Goal: Obtain resource: Download file/media

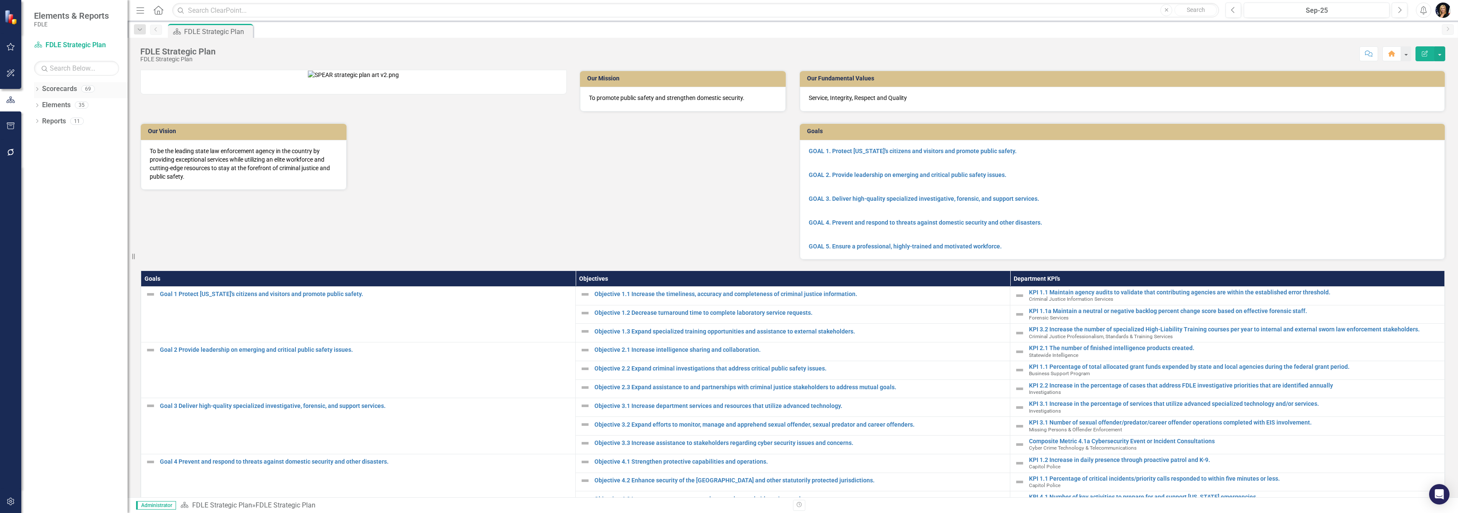
click at [38, 90] on icon "Dropdown" at bounding box center [37, 90] width 6 height 5
click at [42, 137] on icon "Dropdown" at bounding box center [41, 136] width 6 height 5
click at [51, 151] on icon "Dropdown" at bounding box center [50, 153] width 6 height 5
click at [58, 186] on icon "Dropdown" at bounding box center [58, 184] width 6 height 5
click at [81, 204] on link "Accountability" at bounding box center [99, 202] width 55 height 10
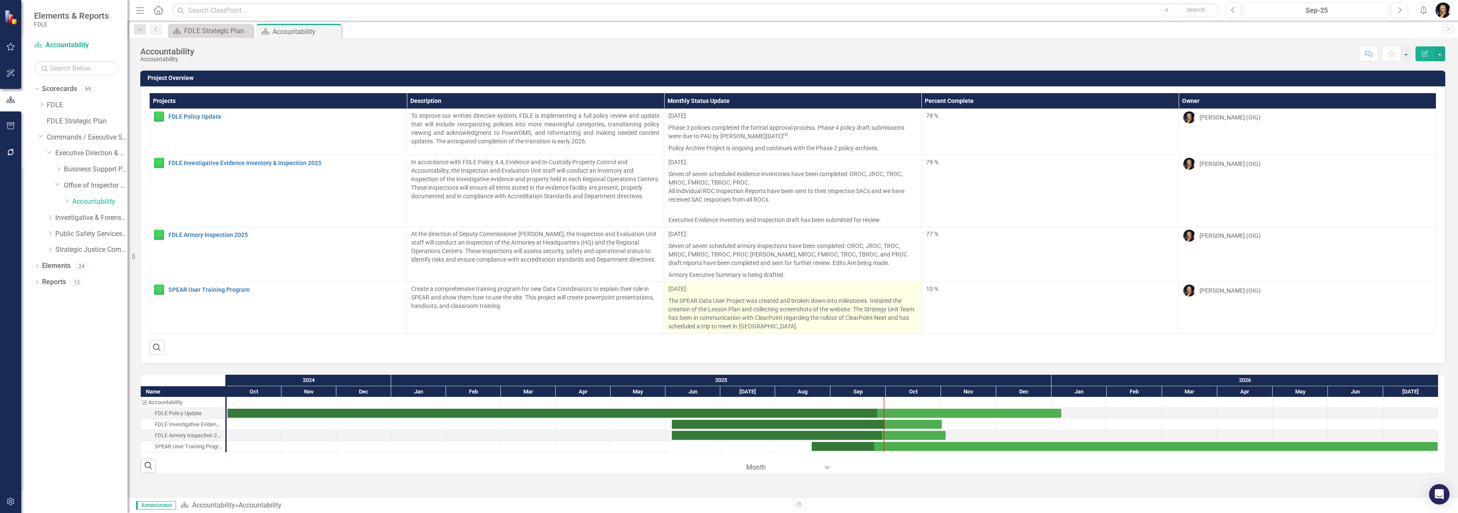
click at [679, 288] on p "[DATE]:" at bounding box center [792, 289] width 248 height 10
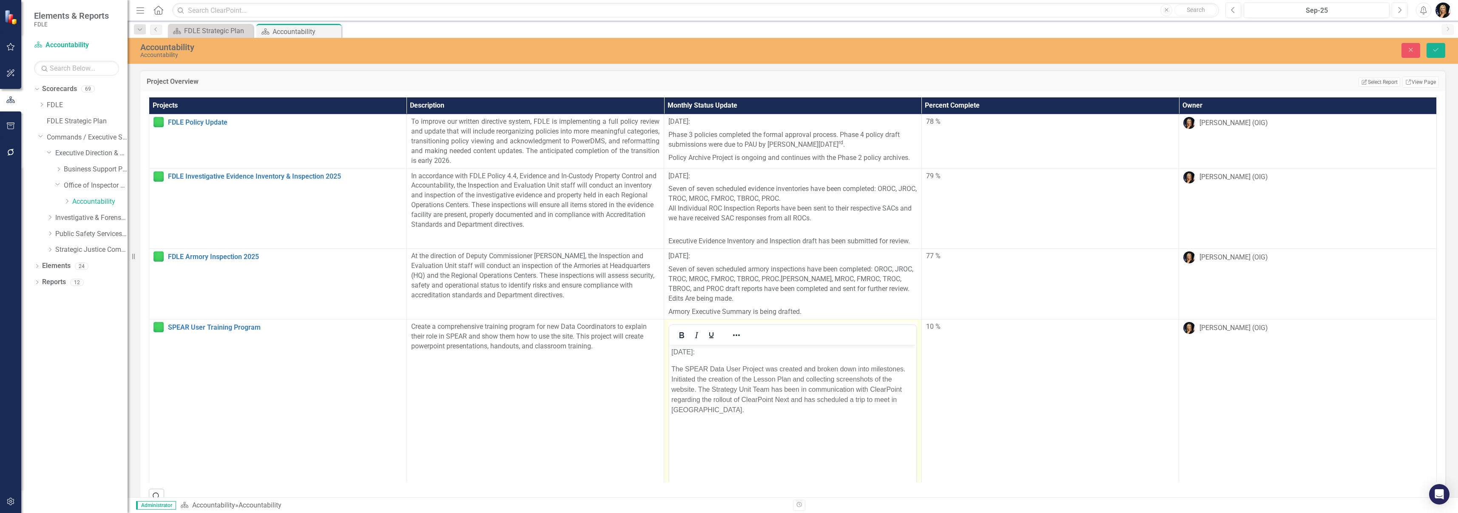
click at [680, 353] on p "[DATE]:" at bounding box center [792, 352] width 243 height 10
click at [1437, 55] on button "Save" at bounding box center [1436, 50] width 19 height 15
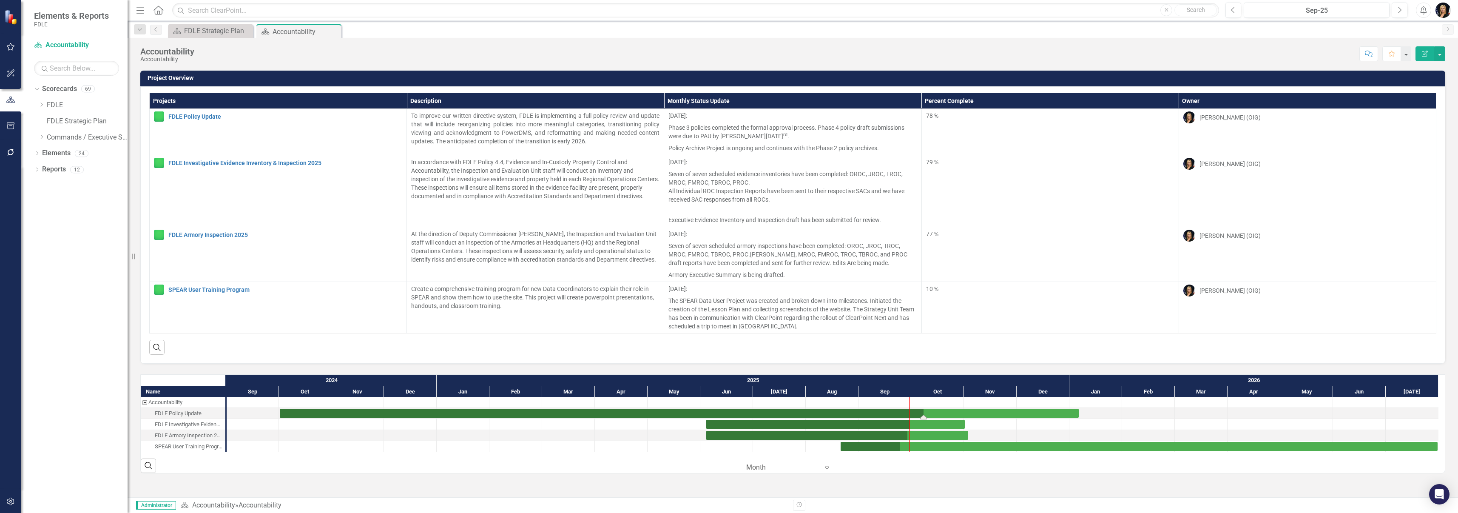
drag, startPoint x: 877, startPoint y: 417, endPoint x: 900, endPoint y: 414, distance: 23.6
drag, startPoint x: 910, startPoint y: 427, endPoint x: 926, endPoint y: 425, distance: 16.7
drag, startPoint x: 909, startPoint y: 440, endPoint x: 929, endPoint y: 439, distance: 20.0
click at [897, 449] on div "Task: Start date: 2025-08-21 End date: 2026-07-31" at bounding box center [900, 450] width 7 height 4
drag, startPoint x: 900, startPoint y: 451, endPoint x: 926, endPoint y: 451, distance: 26.8
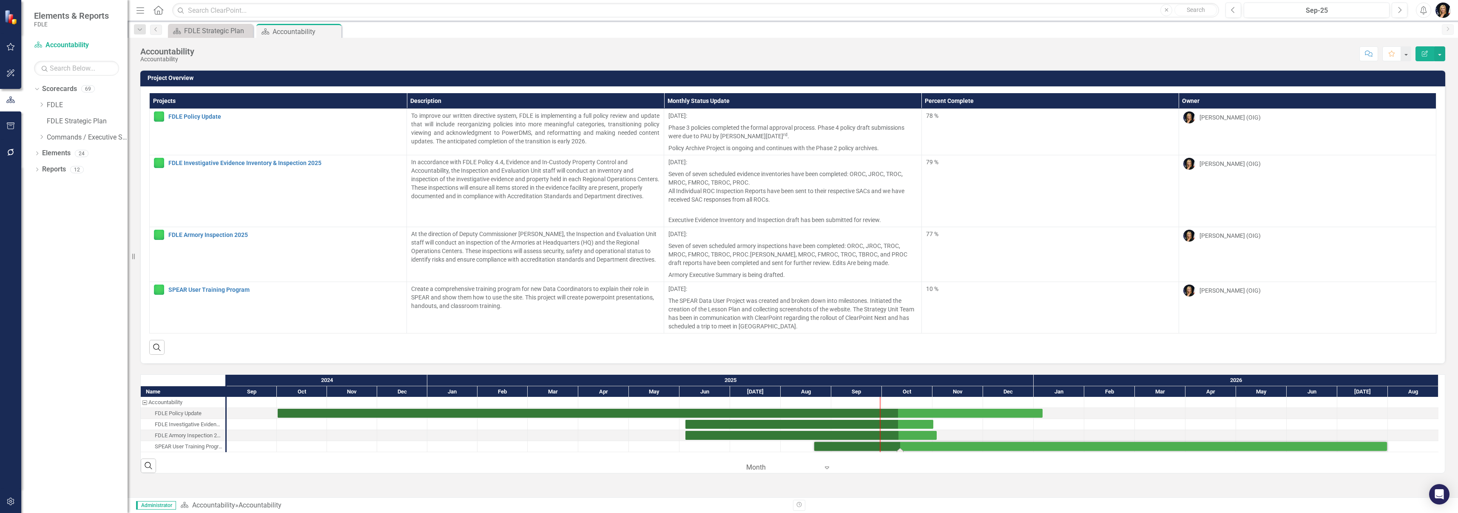
click at [898, 459] on div "Search Month Expand" at bounding box center [793, 462] width 1304 height 21
click at [643, 433] on div at bounding box center [654, 435] width 51 height 11
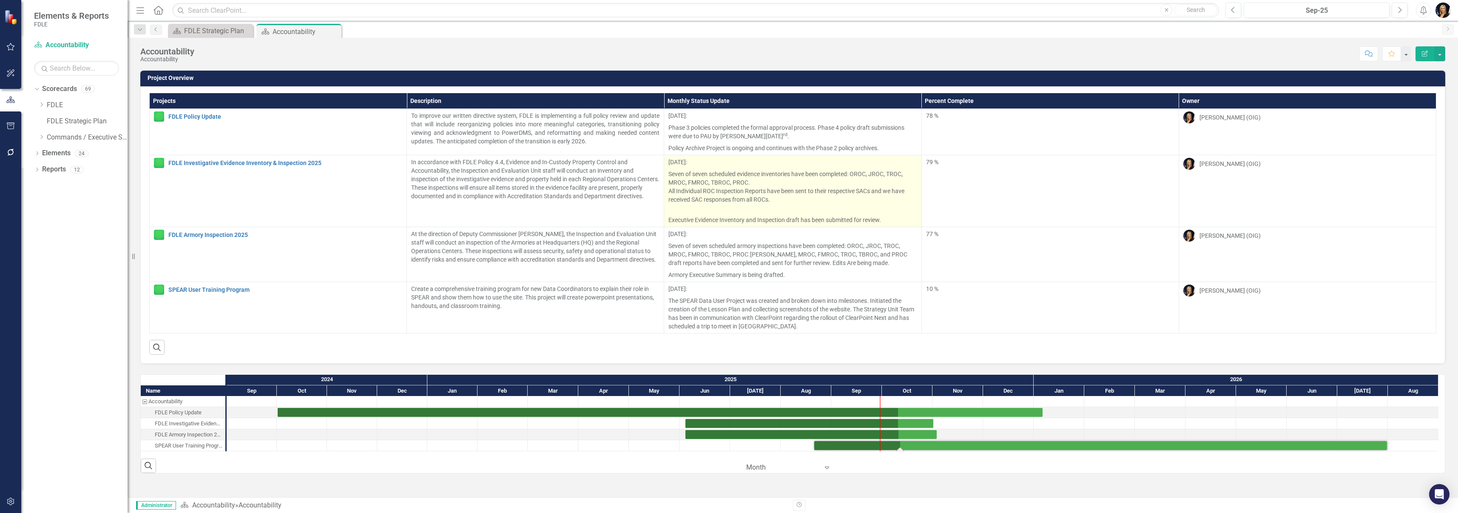
click at [682, 189] on p "Seven of seven scheduled evidence inventories have been completed: OROC, JROC, …" at bounding box center [792, 186] width 248 height 37
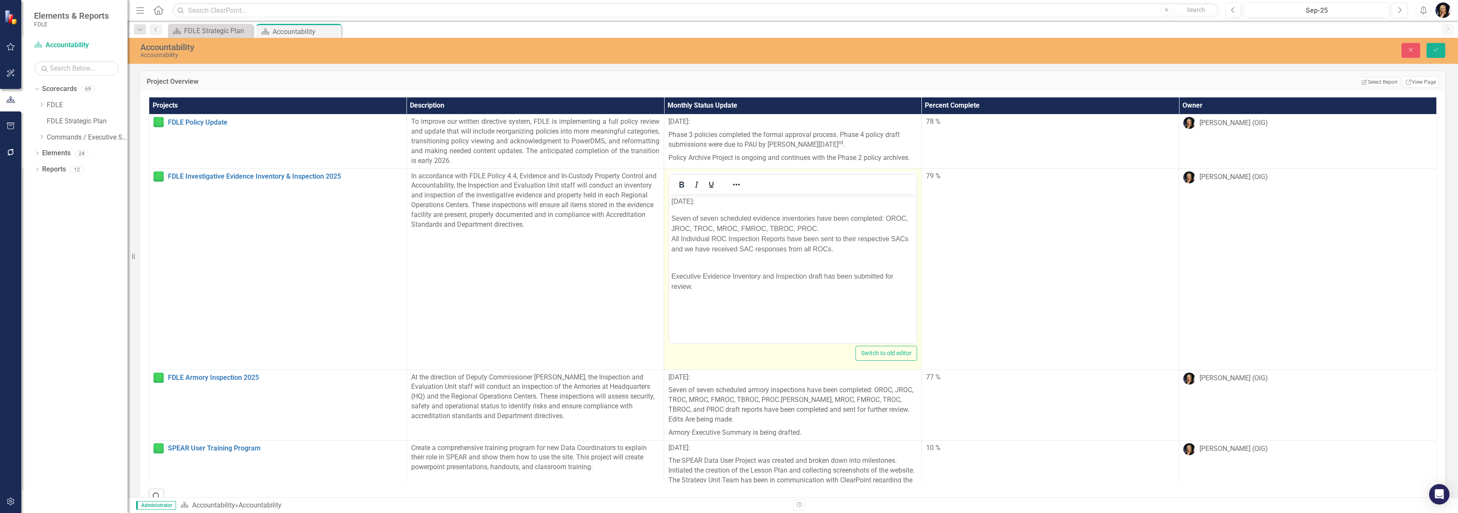
scroll to position [0, 0]
click at [672, 236] on p "Seven of seven scheduled evidence inventories have been completed: OROC, JROC, …" at bounding box center [792, 233] width 243 height 41
click at [673, 284] on p "Executive Evidence Inventory and Inspection draft has been submitted for review." at bounding box center [792, 282] width 243 height 31
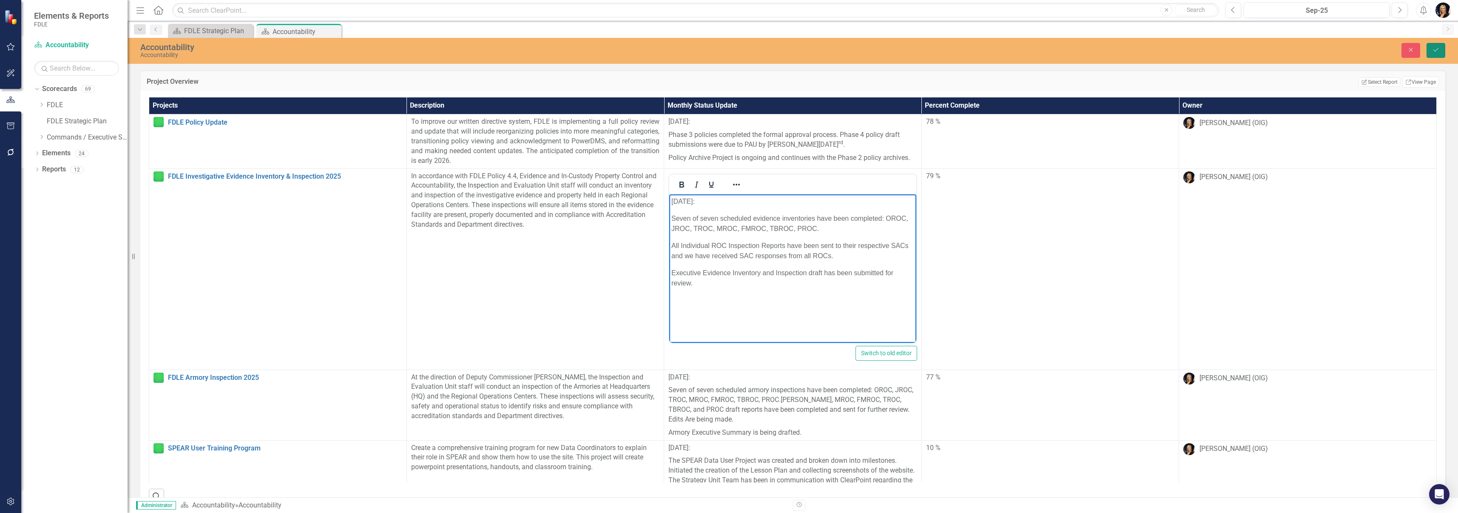
click at [1434, 51] on icon "Save" at bounding box center [1436, 50] width 8 height 6
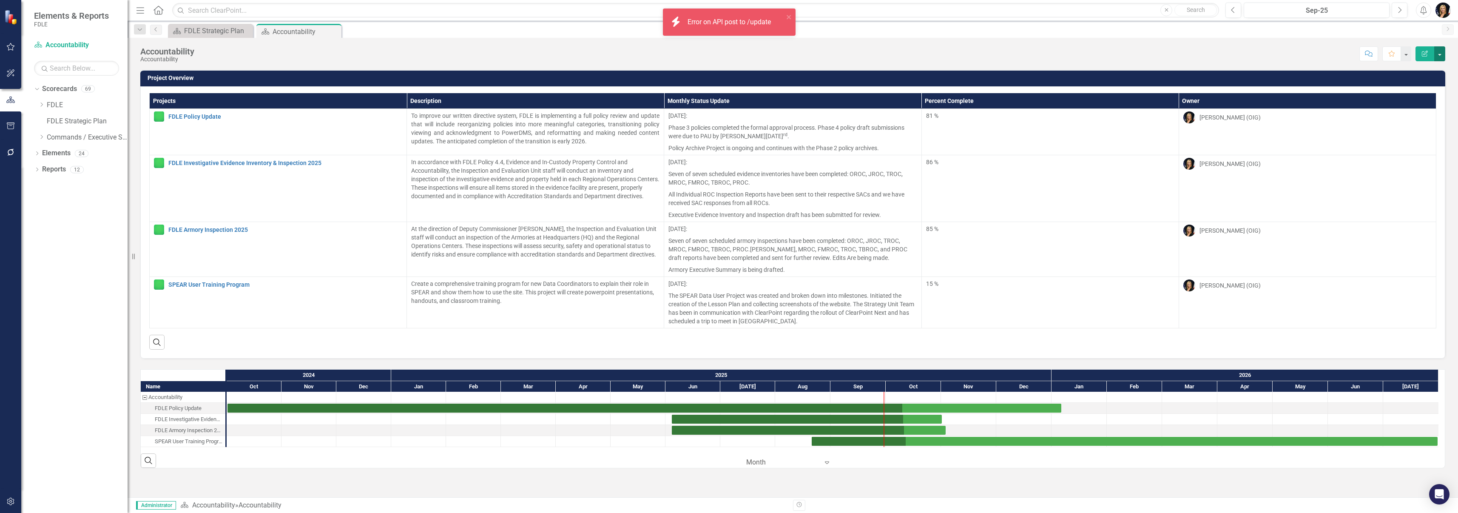
click at [1442, 57] on button "button" at bounding box center [1439, 53] width 11 height 15
click at [1409, 116] on link "PDF Export to PDF" at bounding box center [1410, 119] width 69 height 16
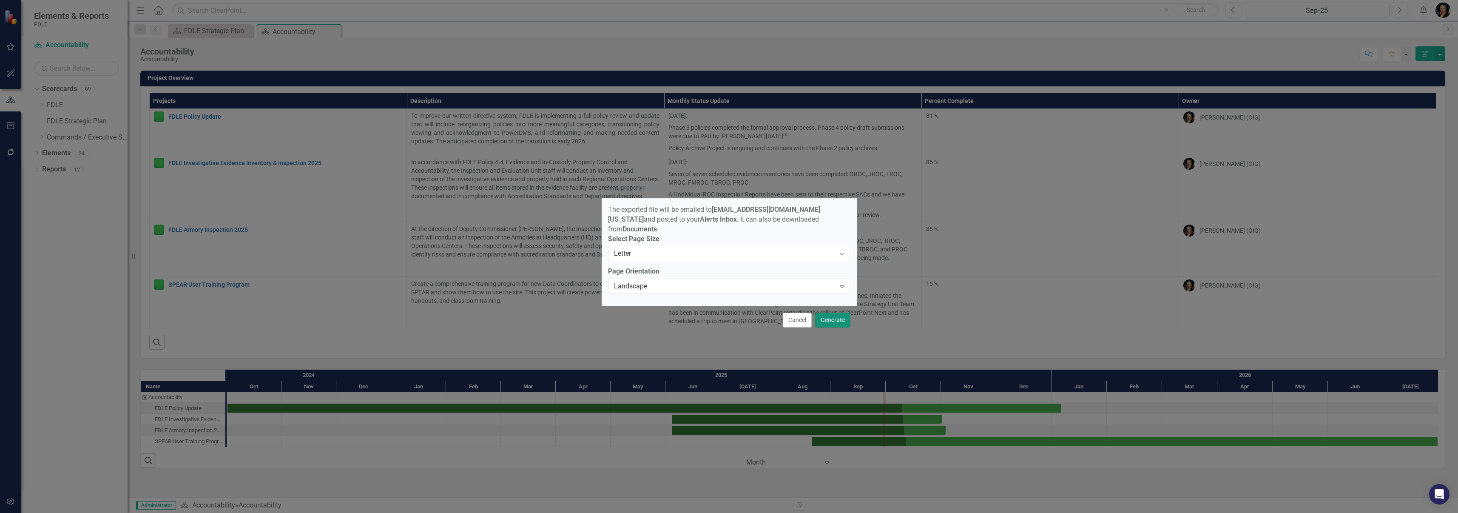
click at [825, 313] on button "Generate" at bounding box center [832, 320] width 35 height 15
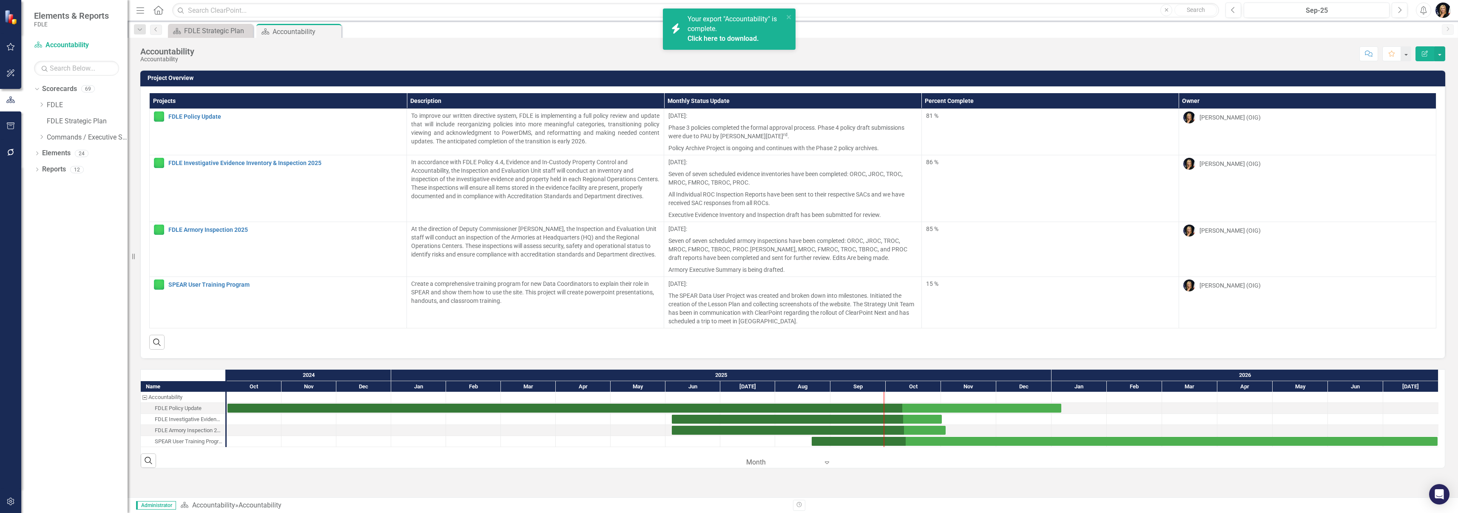
click at [746, 29] on div "Your export "Accountability" is complete. Click here to download." at bounding box center [736, 28] width 96 height 29
click at [702, 37] on link "Click here to download." at bounding box center [723, 38] width 71 height 8
